Goal: Find specific page/section: Find specific page/section

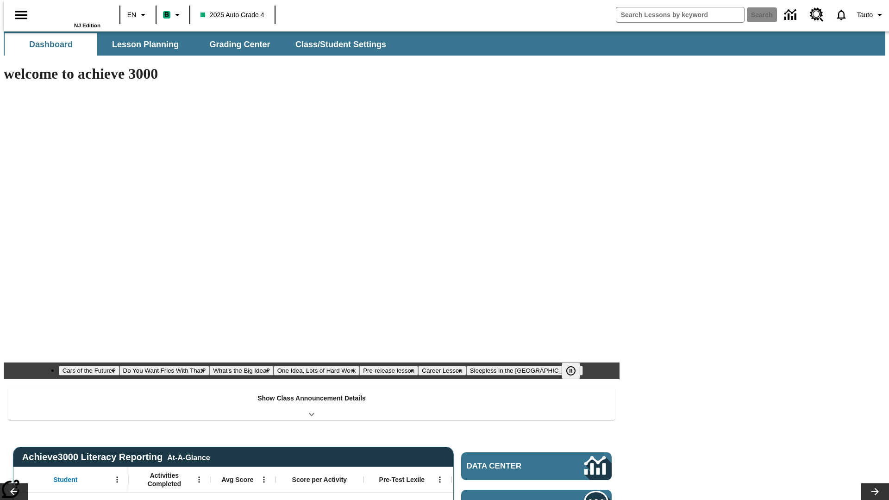
type input "-1"
click at [142, 44] on span "Lesson Planning" at bounding box center [145, 44] width 67 height 11
